Goal: Information Seeking & Learning: Learn about a topic

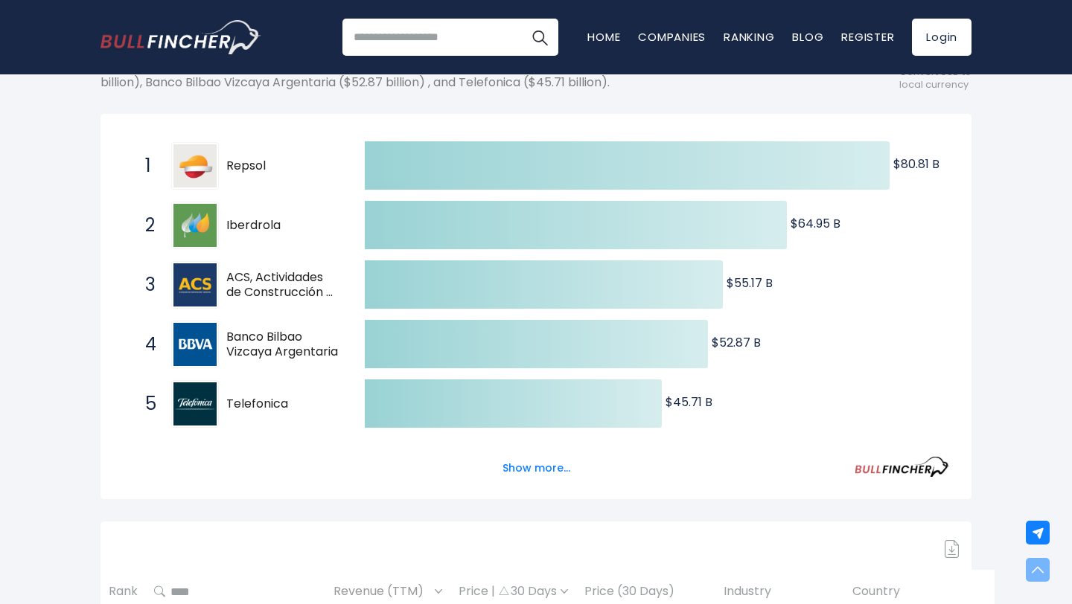
scroll to position [239, 0]
click at [539, 469] on button "Show more..." at bounding box center [536, 467] width 86 height 25
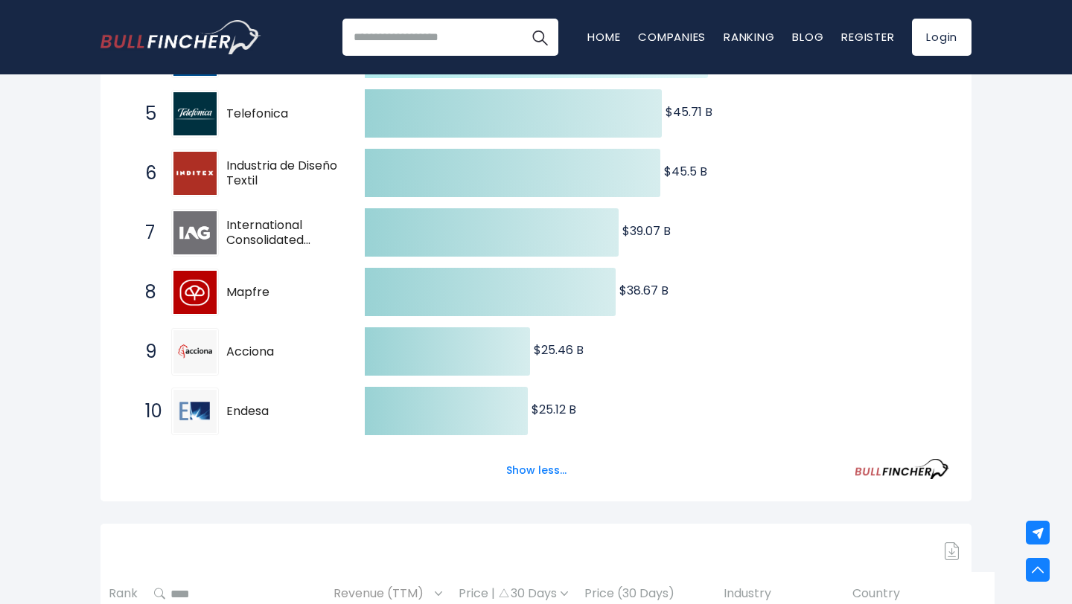
scroll to position [529, 0]
click at [542, 467] on button "Show less..." at bounding box center [536, 470] width 78 height 25
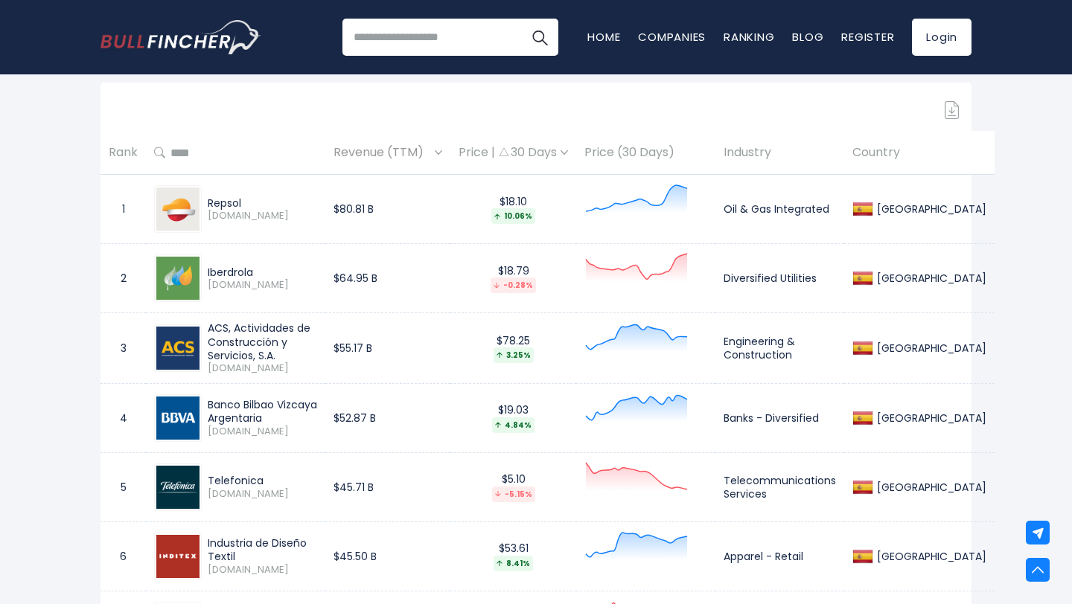
scroll to position [674, 0]
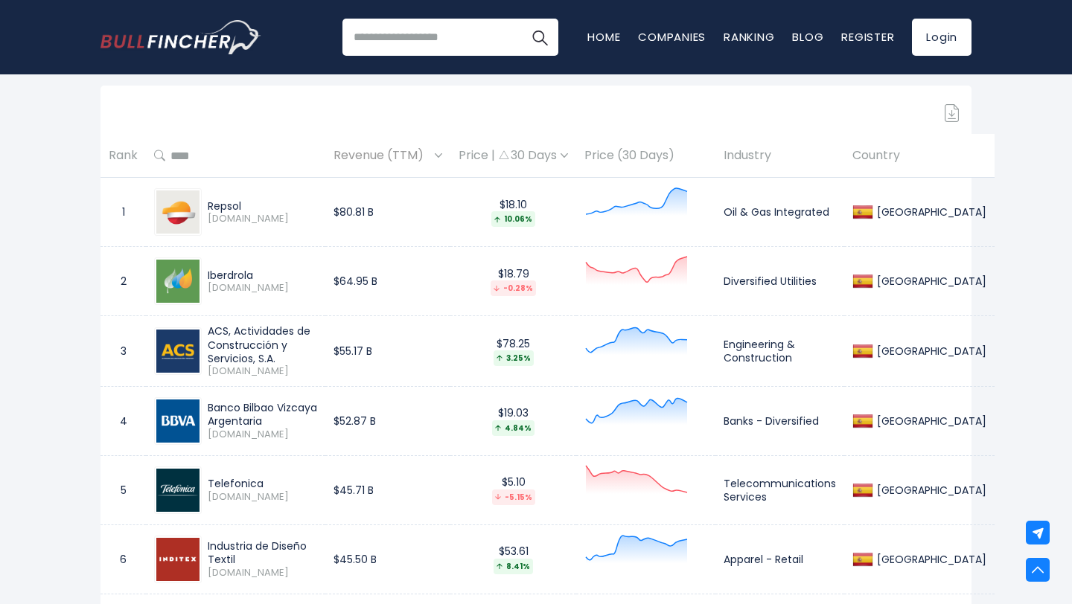
click at [568, 156] on div "Price | 30 Days" at bounding box center [512, 156] width 109 height 16
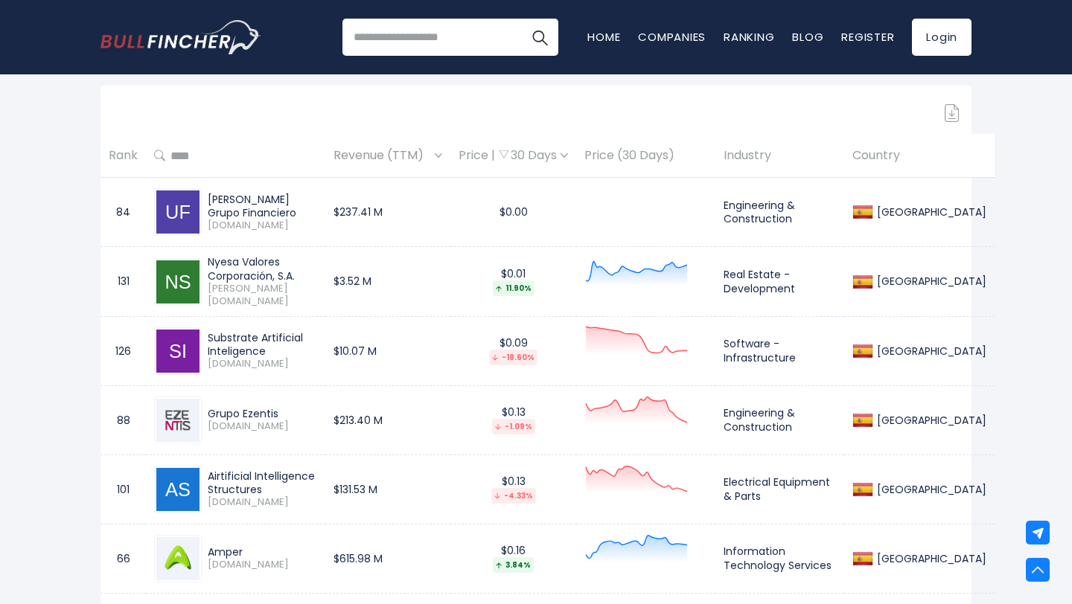
click at [568, 155] on div "Price | 30 Days" at bounding box center [512, 156] width 109 height 16
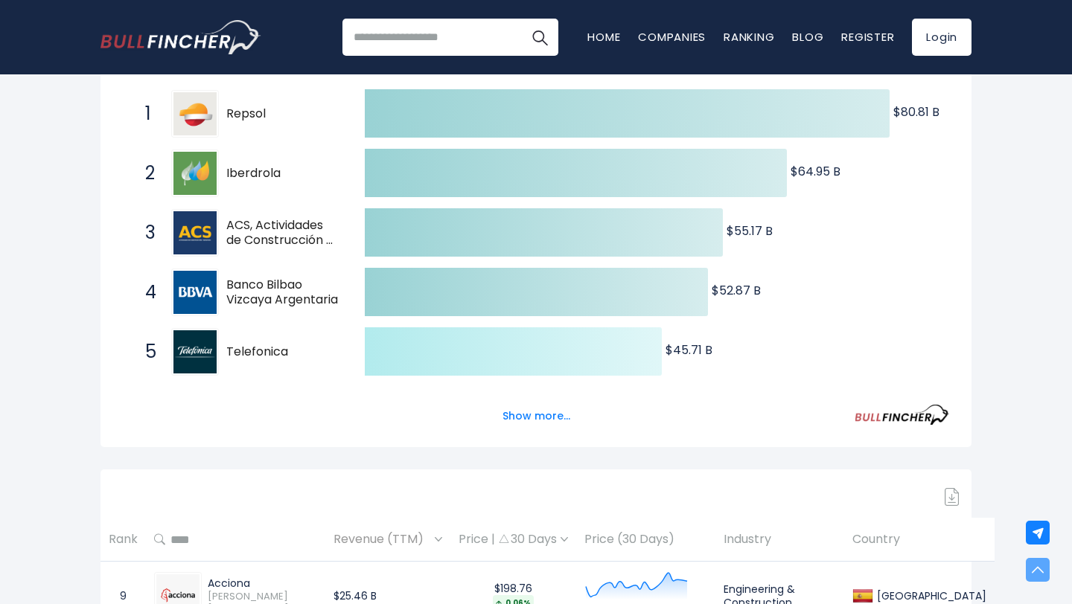
scroll to position [311, 0]
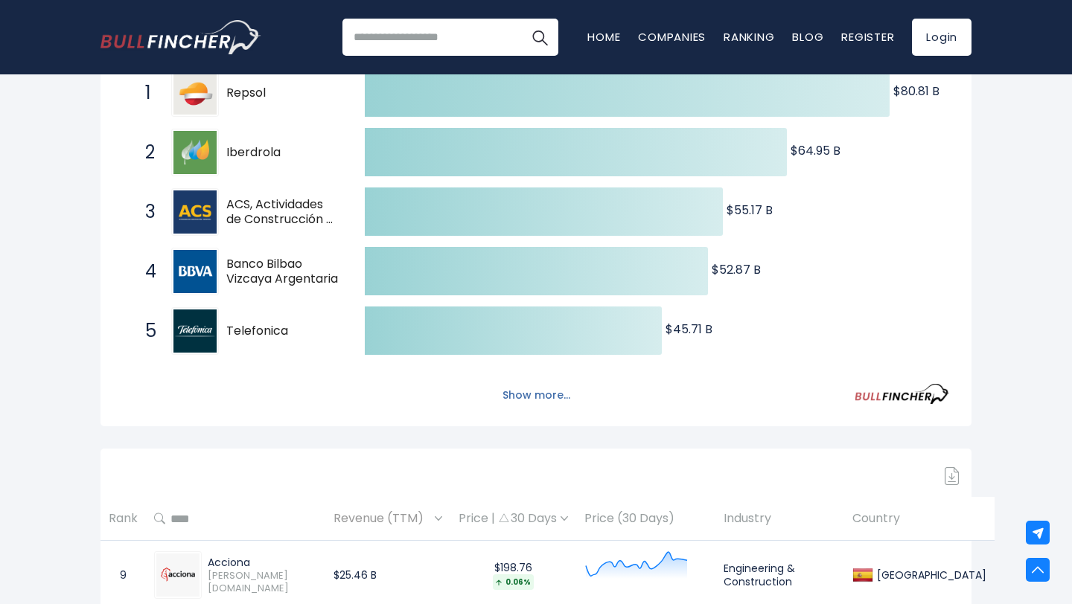
click at [519, 395] on button "Show more..." at bounding box center [536, 395] width 86 height 25
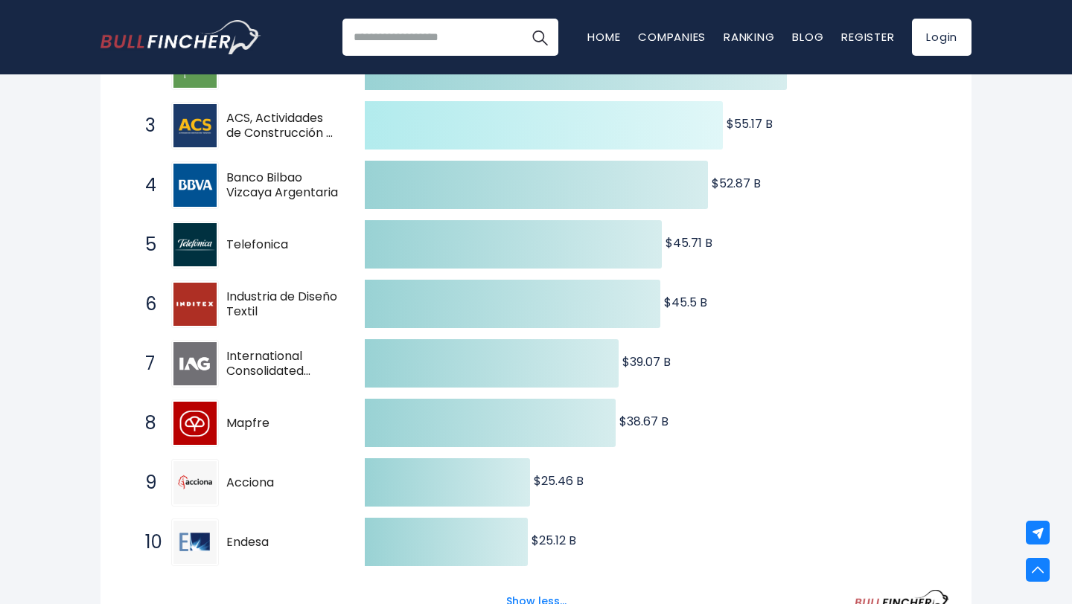
scroll to position [411, 0]
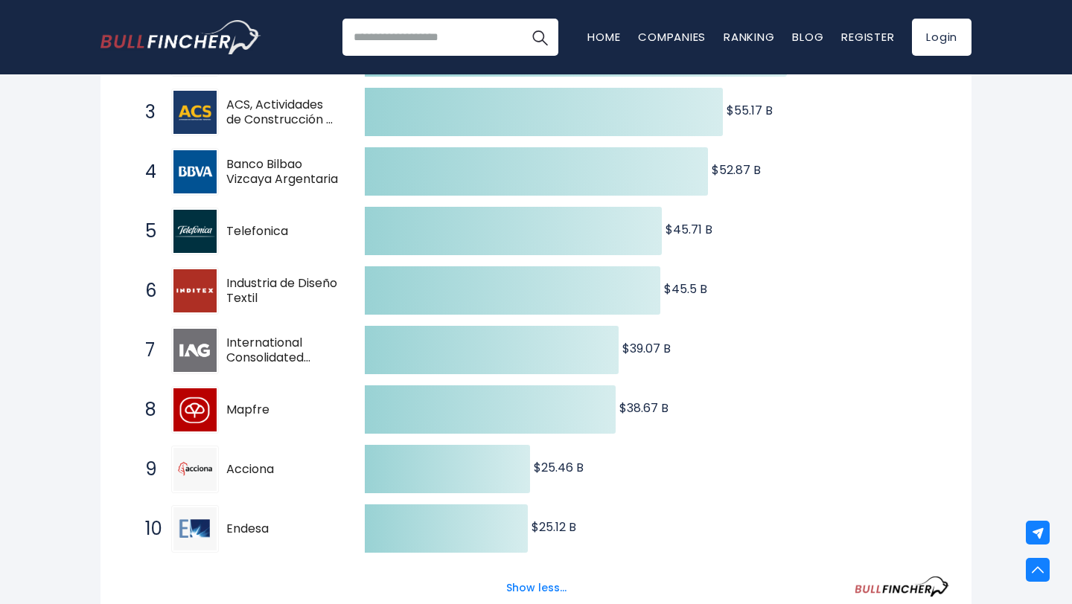
click at [269, 357] on span "International Consolidated Airlines" at bounding box center [282, 351] width 112 height 31
click at [150, 352] on span "7" at bounding box center [145, 350] width 15 height 25
click at [199, 352] on img at bounding box center [194, 350] width 43 height 43
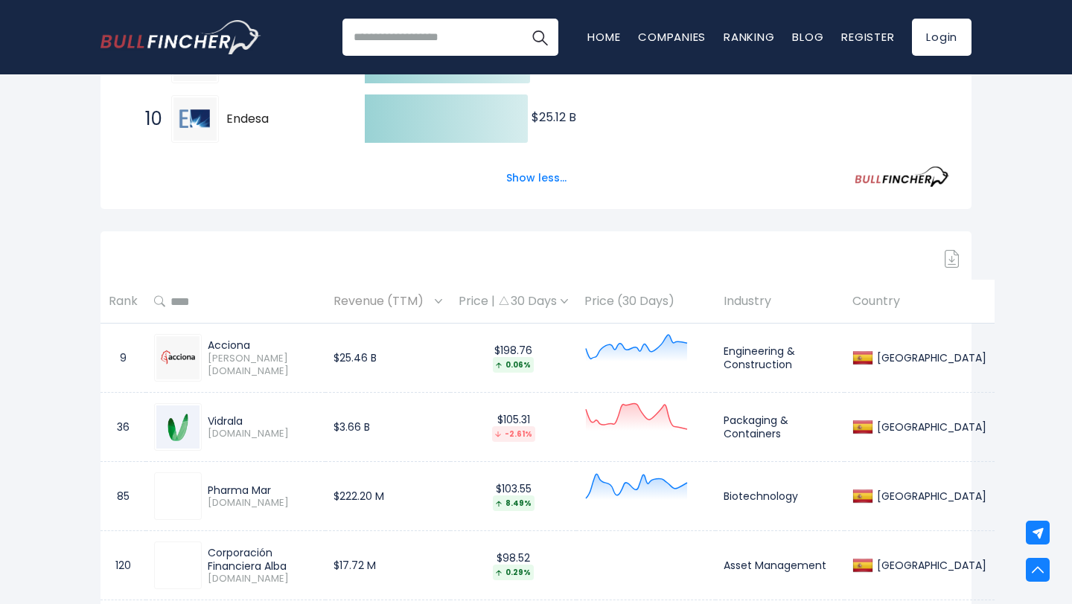
scroll to position [820, 0]
click at [130, 307] on th "Rank" at bounding box center [122, 303] width 45 height 44
click at [164, 301] on icon at bounding box center [159, 302] width 11 height 12
click at [273, 261] on div "Sign in to download table" at bounding box center [535, 260] width 871 height 18
click at [442, 301] on img at bounding box center [438, 302] width 7 height 4
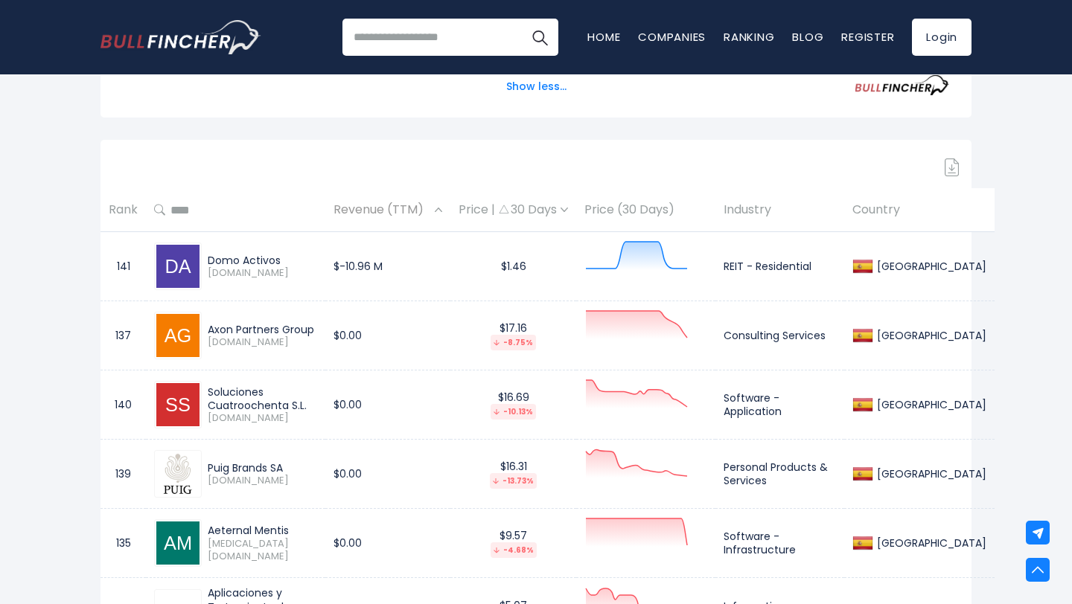
scroll to position [937, 0]
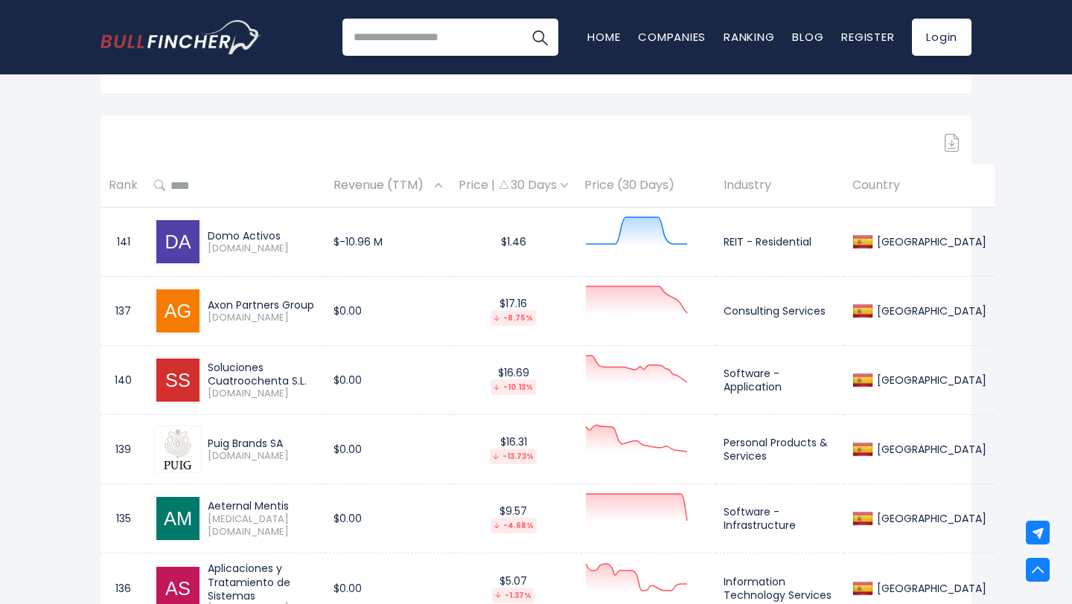
click at [442, 188] on div "Revenue (TTM)" at bounding box center [387, 185] width 109 height 23
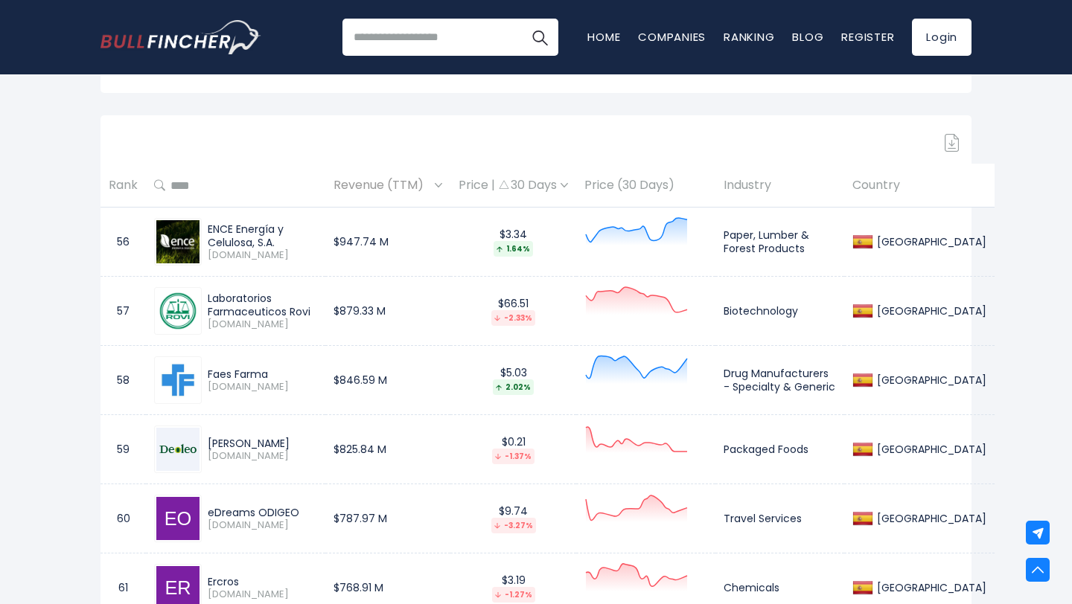
click at [442, 186] on img at bounding box center [438, 185] width 7 height 4
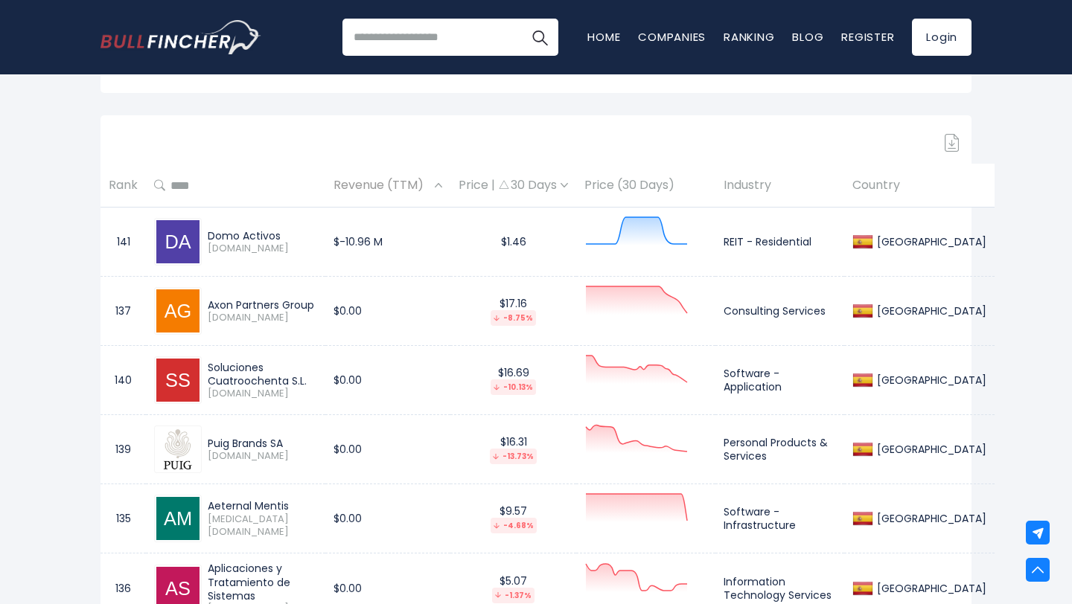
click at [442, 186] on img at bounding box center [438, 185] width 7 height 4
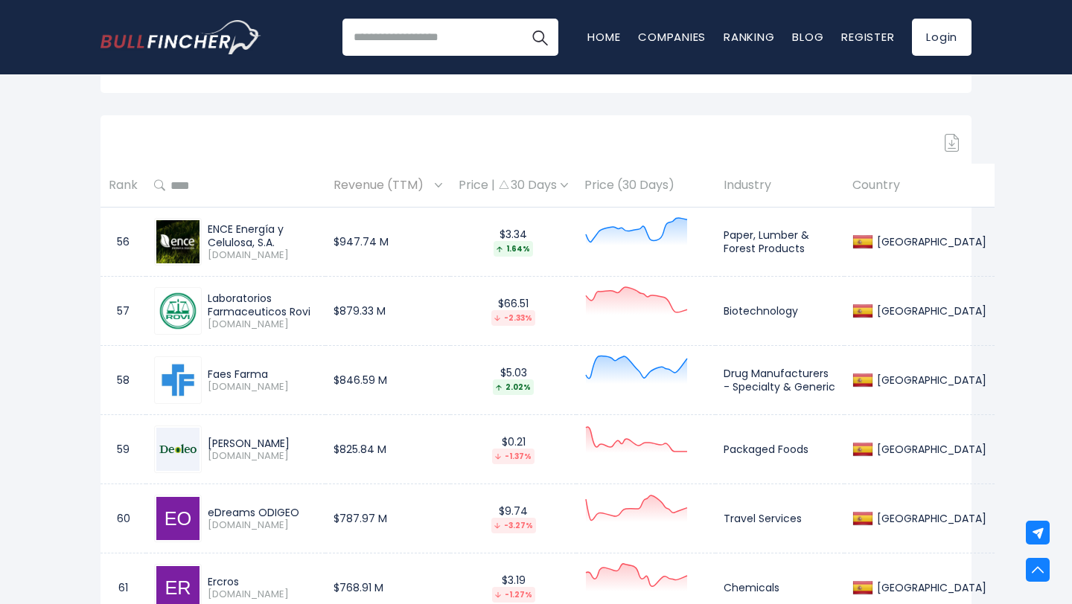
click at [442, 188] on div "Revenue (TTM)" at bounding box center [387, 185] width 109 height 23
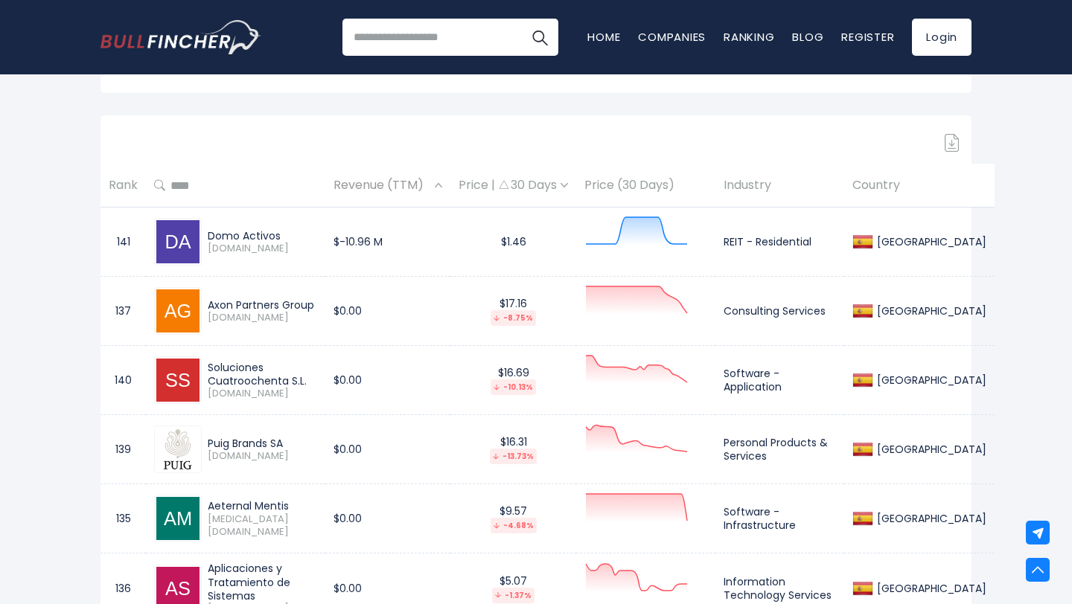
click at [442, 188] on div "Revenue (TTM)" at bounding box center [387, 185] width 109 height 23
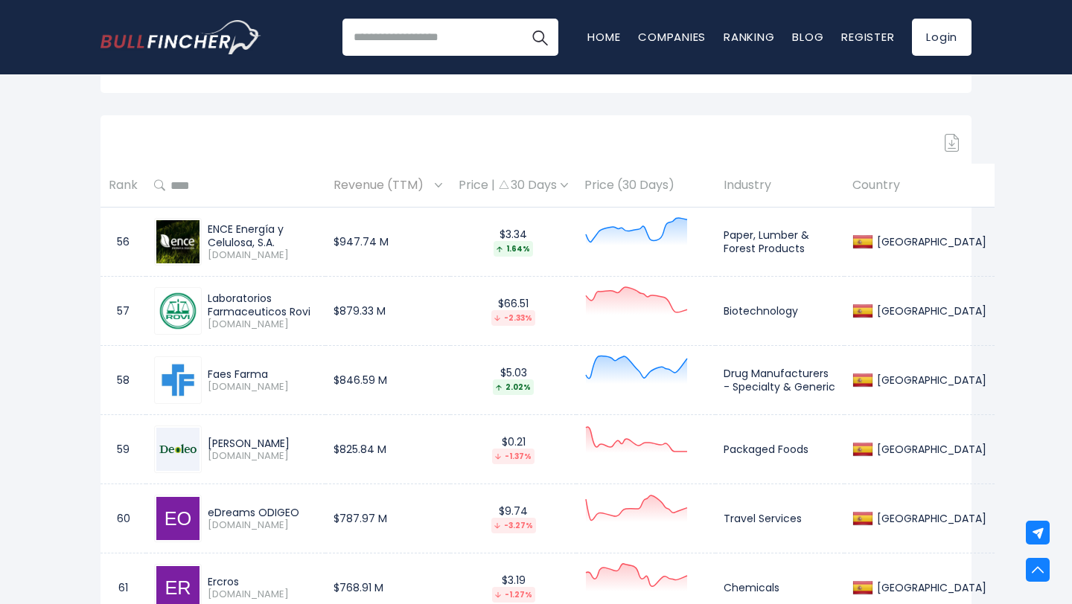
click at [442, 188] on div "Revenue (TTM)" at bounding box center [387, 185] width 109 height 23
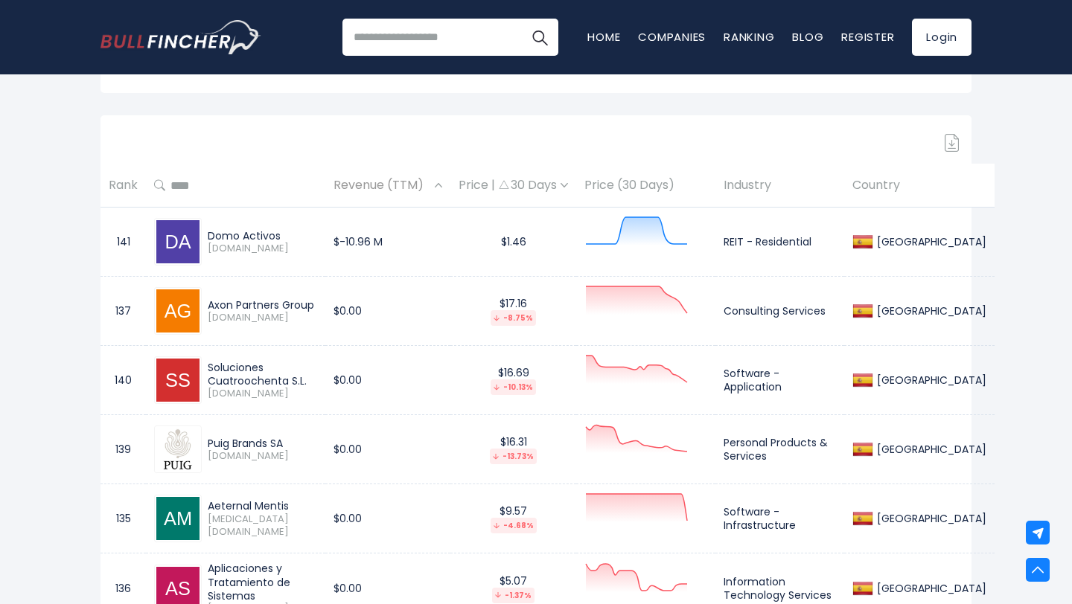
click at [442, 188] on div "Revenue (TTM)" at bounding box center [387, 185] width 109 height 23
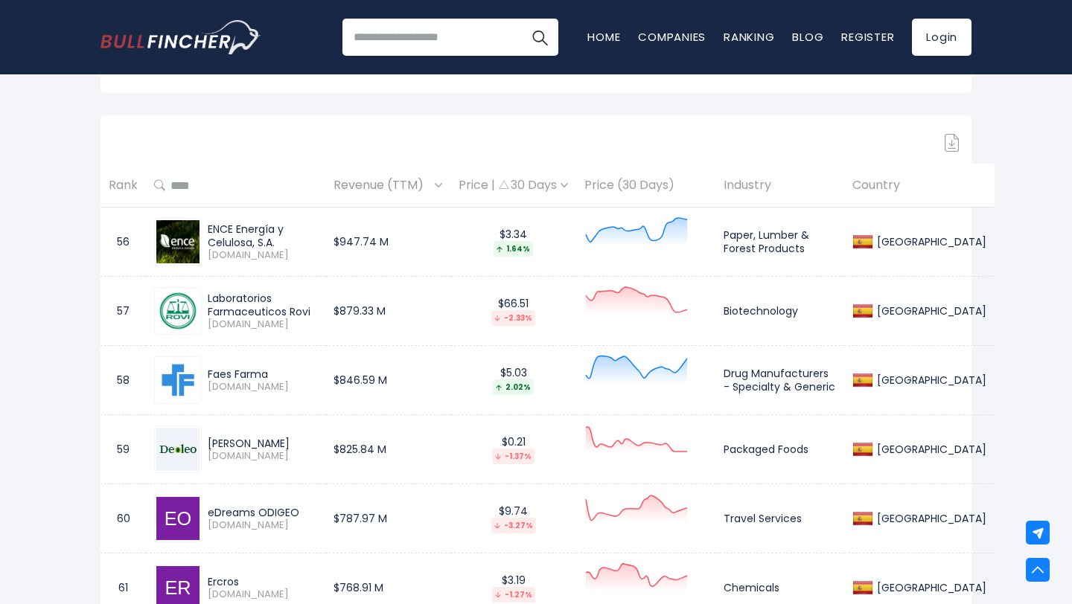
click at [442, 188] on div "Revenue (TTM)" at bounding box center [387, 185] width 109 height 23
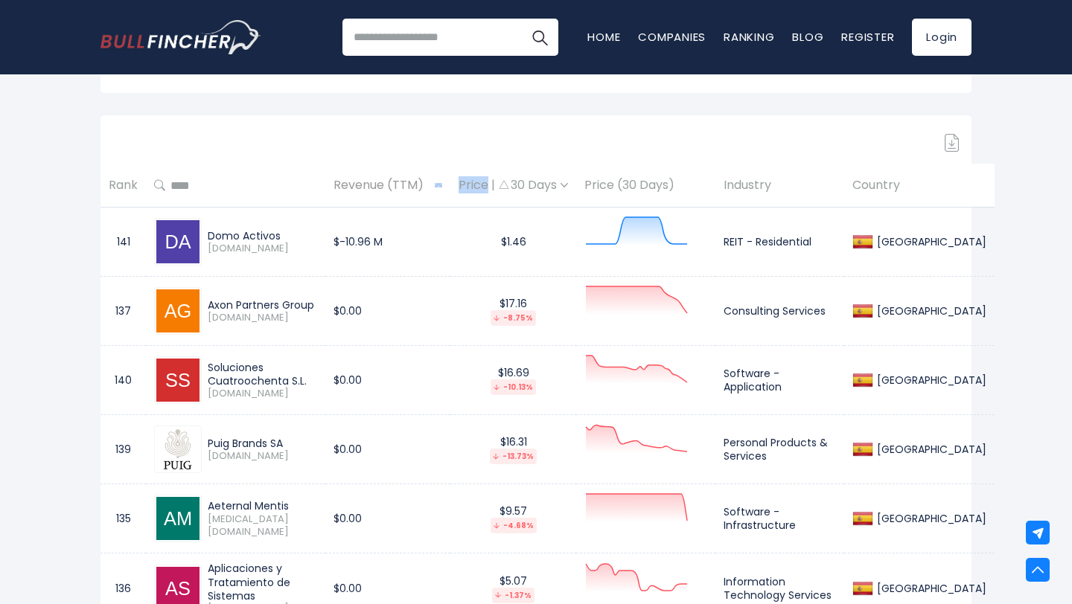
click at [442, 188] on div "Revenue (TTM)" at bounding box center [387, 185] width 109 height 23
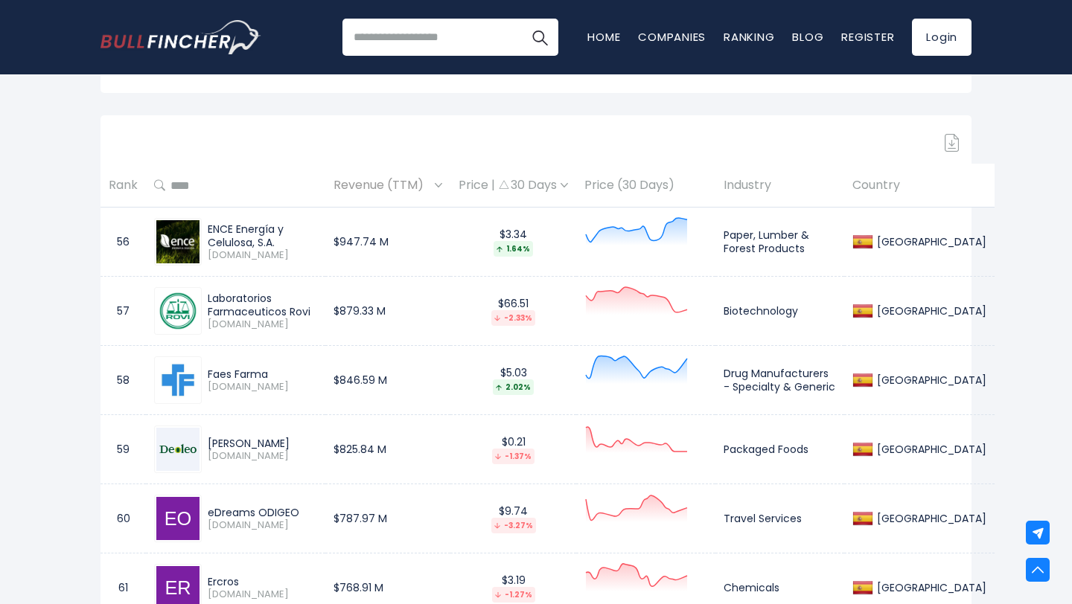
click at [568, 185] on img at bounding box center [563, 185] width 7 height 4
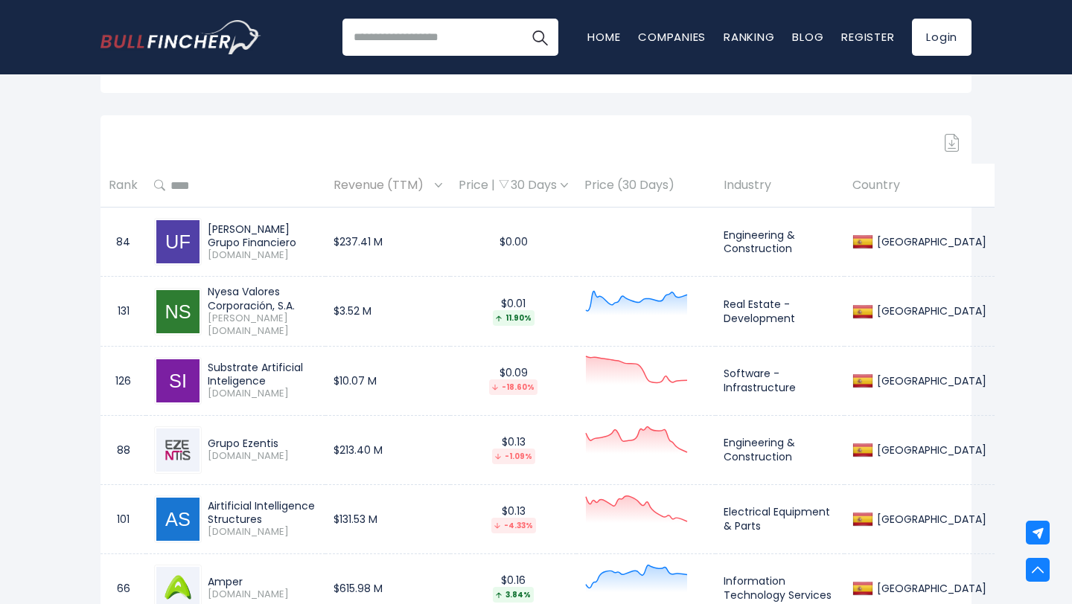
click at [568, 185] on img at bounding box center [563, 185] width 7 height 4
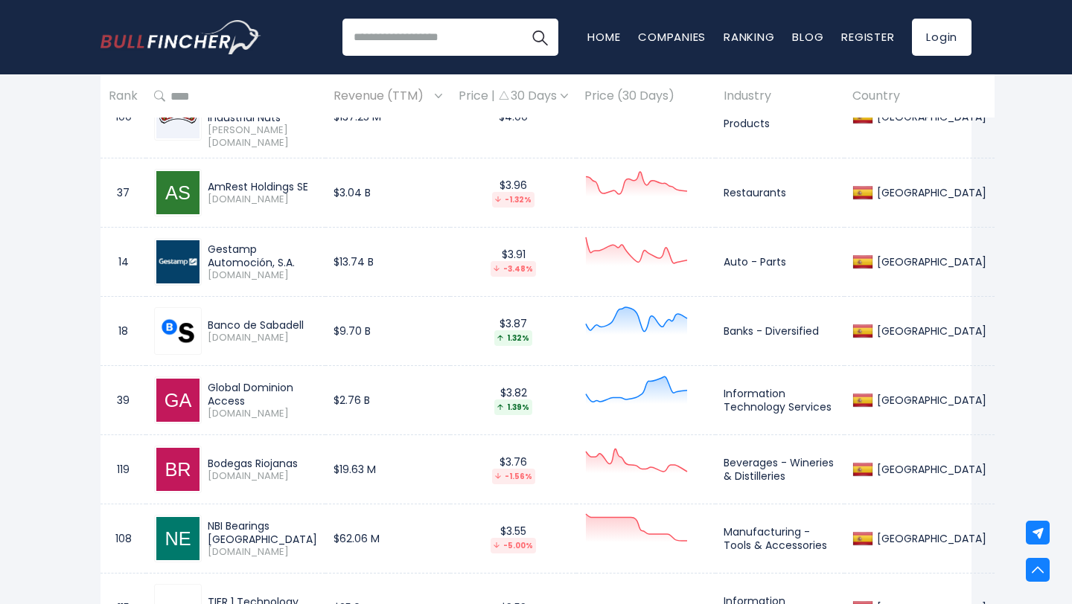
scroll to position [6905, 0]
drag, startPoint x: 208, startPoint y: 222, endPoint x: 259, endPoint y: 218, distance: 51.5
click at [259, 243] on div "Gestamp Automoción, S.A." at bounding box center [262, 256] width 109 height 27
copy div "Gestamp"
click at [317, 249] on div "Gestamp Automoción, S.A. [DOMAIN_NAME]" at bounding box center [235, 263] width 163 height 48
